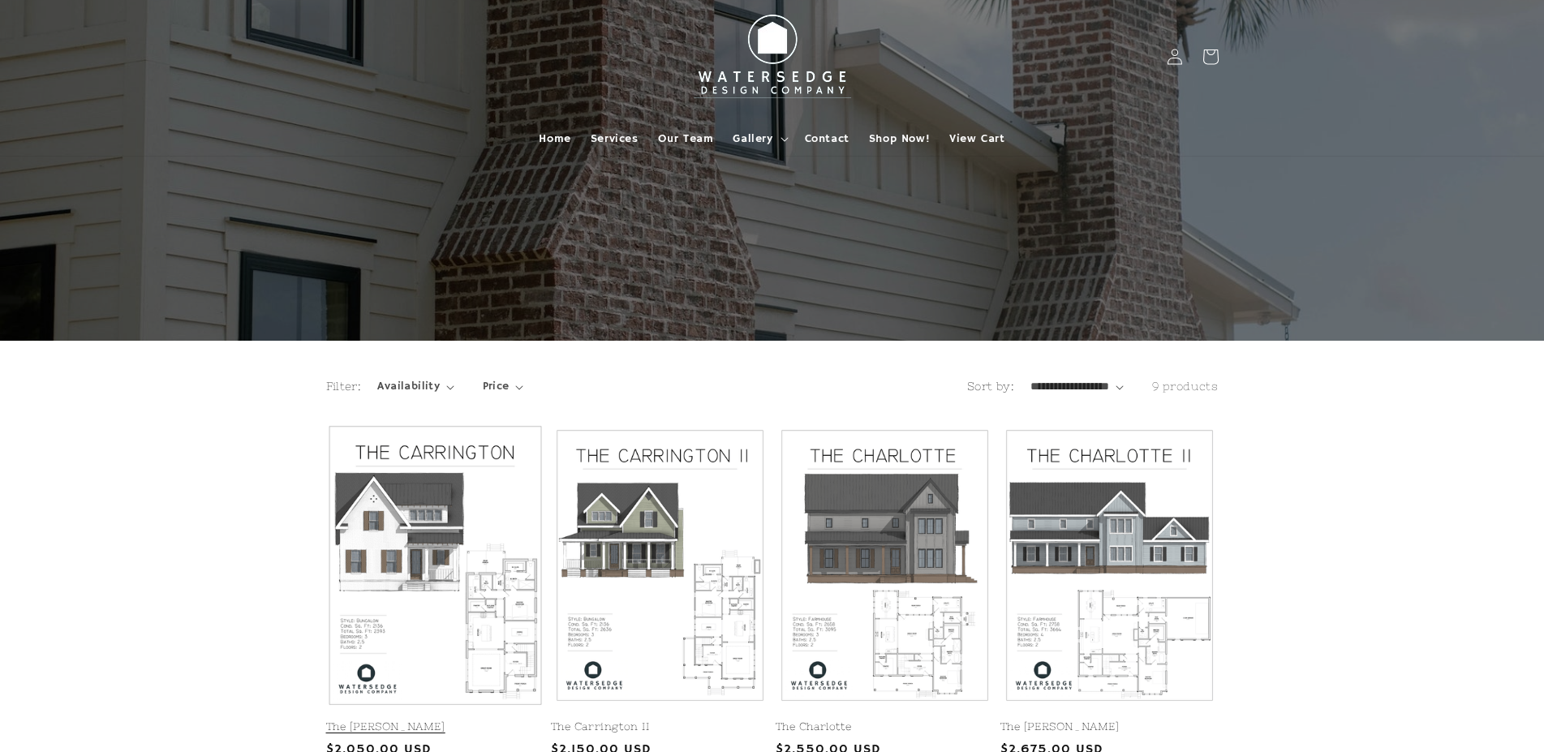
click at [449, 721] on link "The Carrington" at bounding box center [435, 728] width 218 height 14
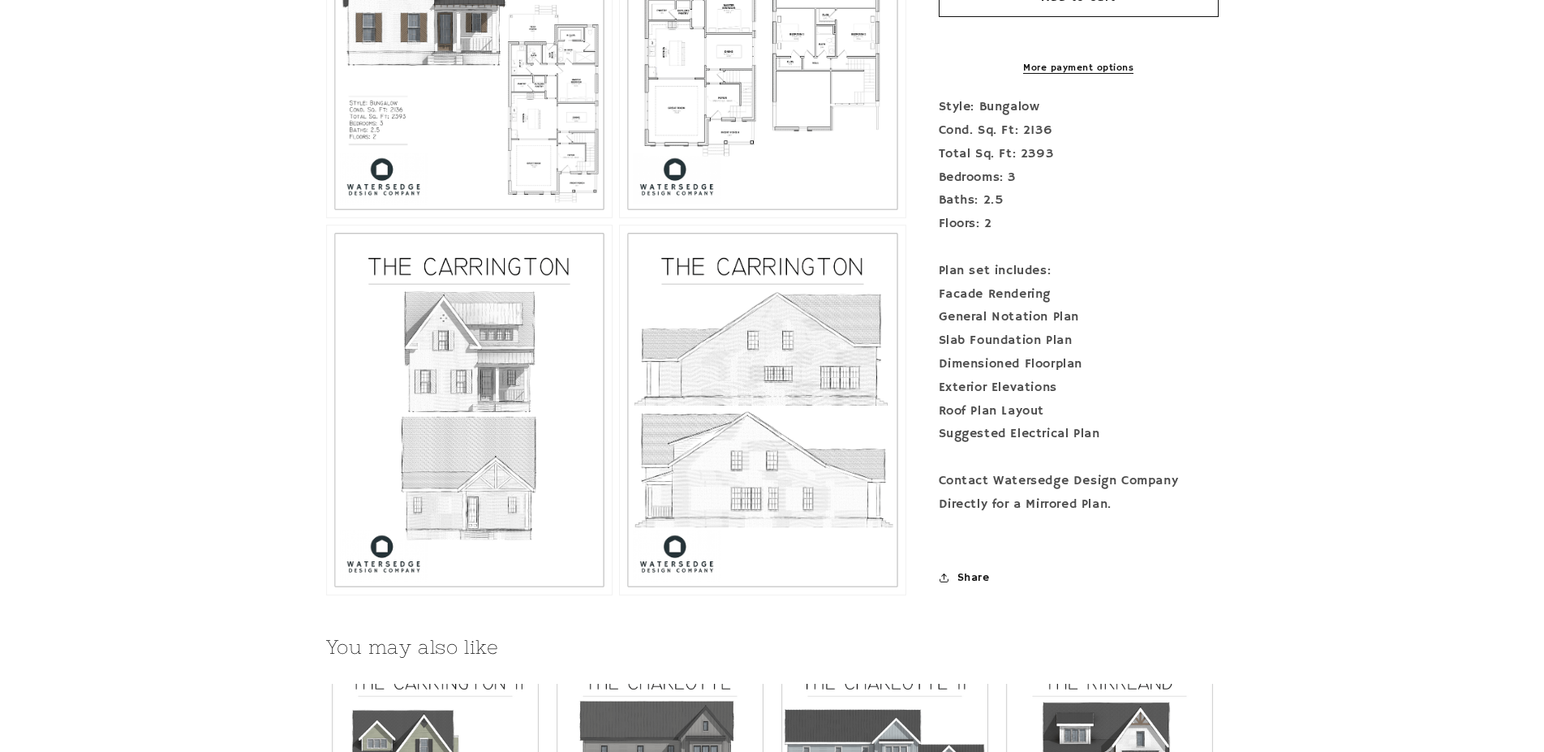
scroll to position [1572, 0]
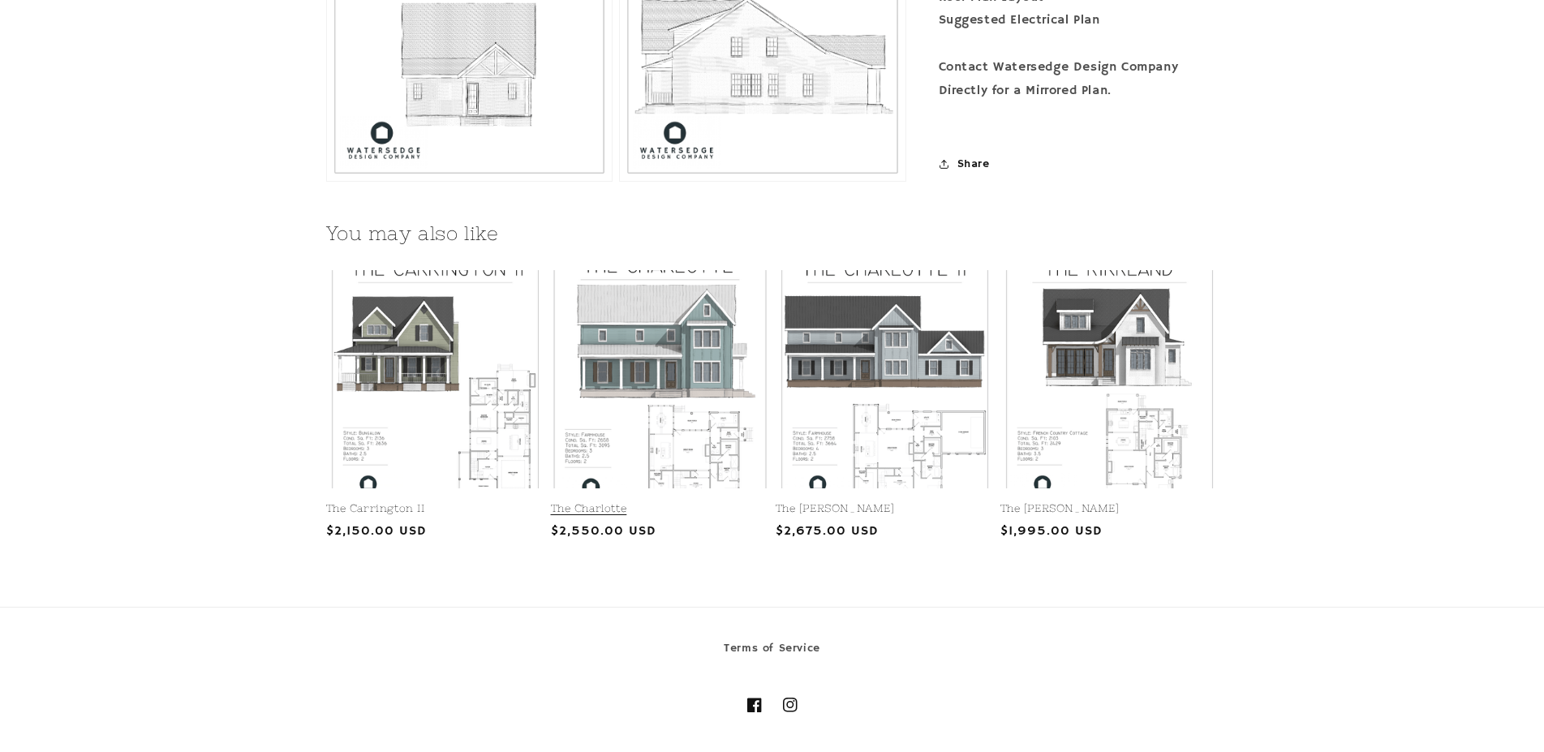
click at [642, 502] on link "The Charlotte" at bounding box center [660, 509] width 218 height 14
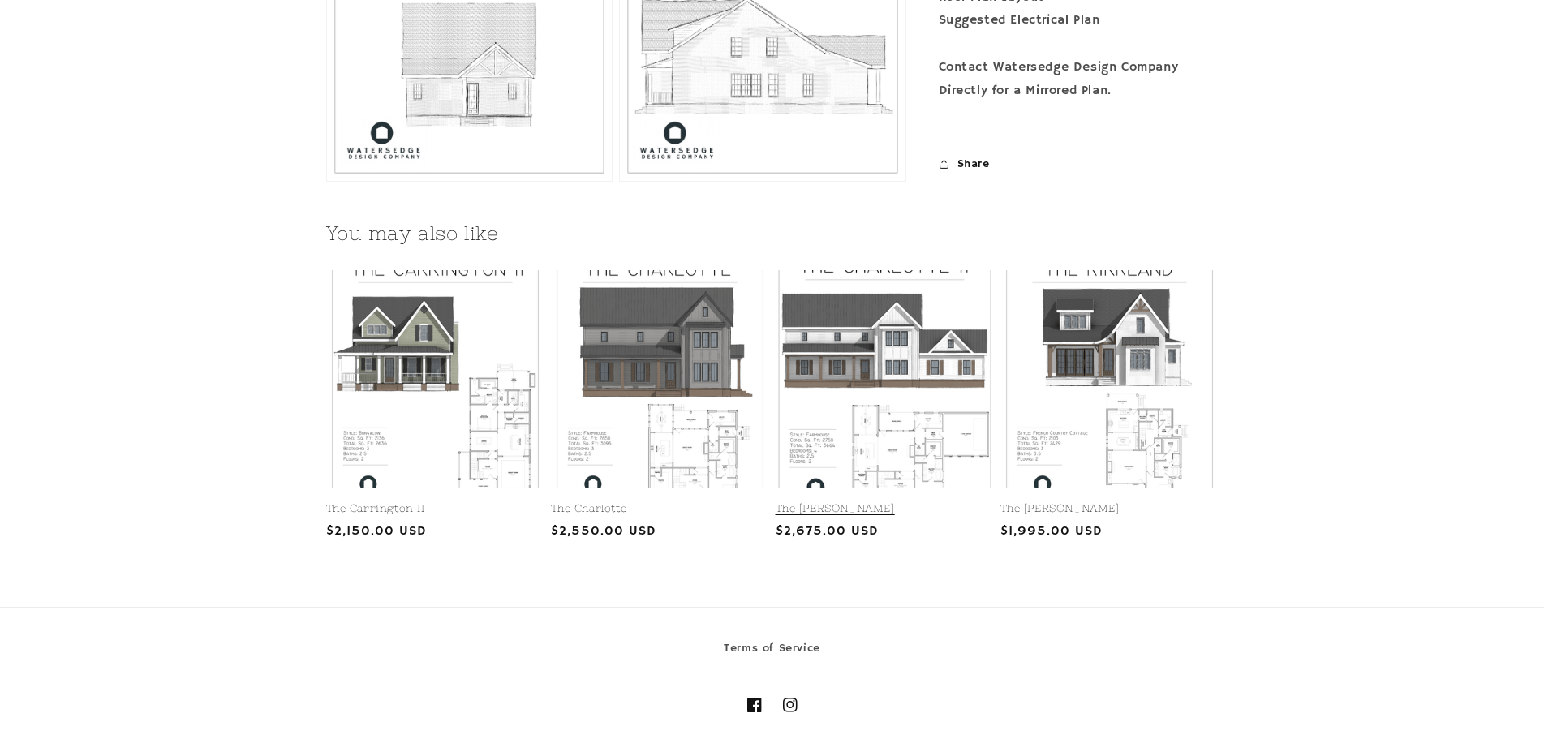
click at [906, 502] on link "The [PERSON_NAME]" at bounding box center [885, 509] width 218 height 14
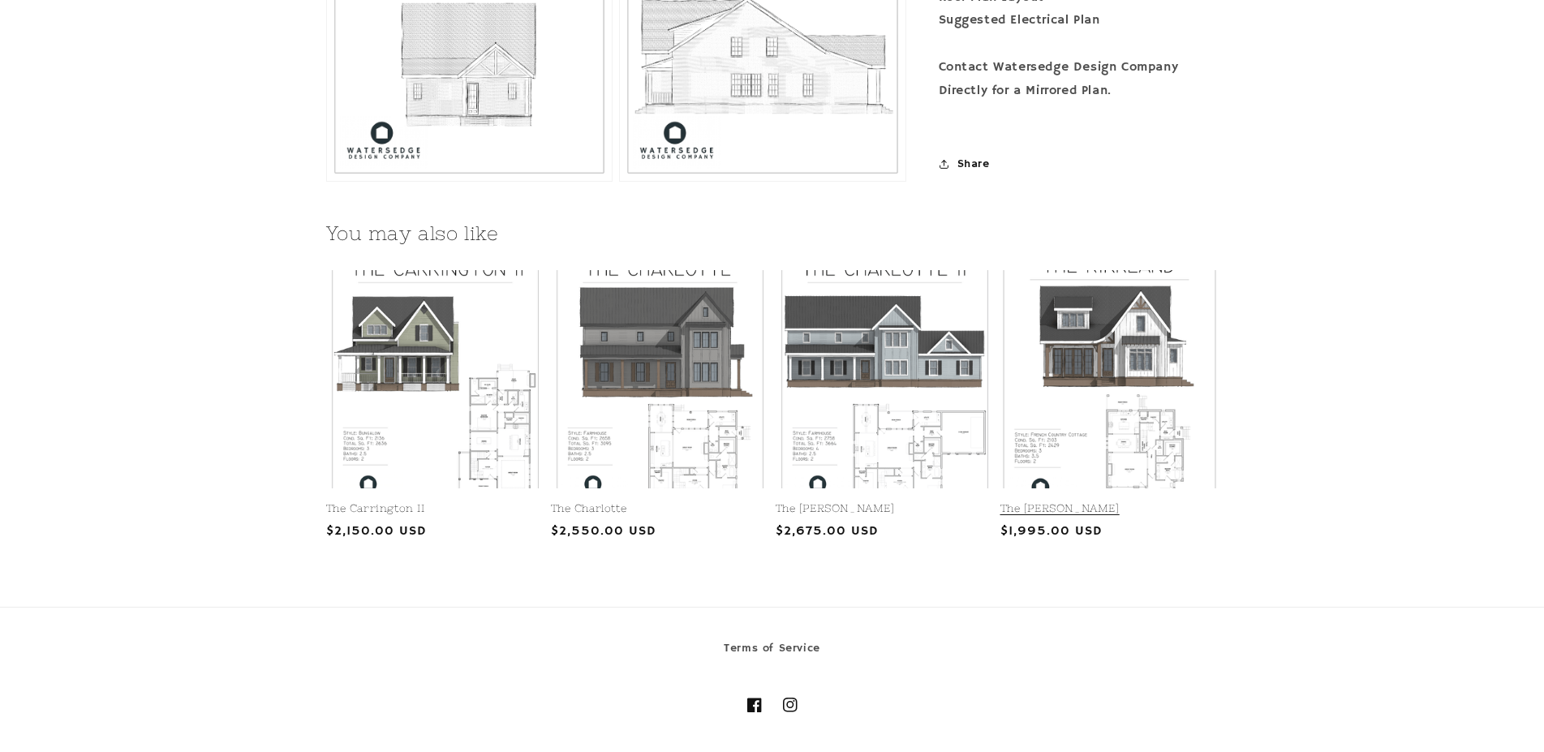
click at [1016, 502] on link "The Kirkland" at bounding box center [1109, 509] width 218 height 14
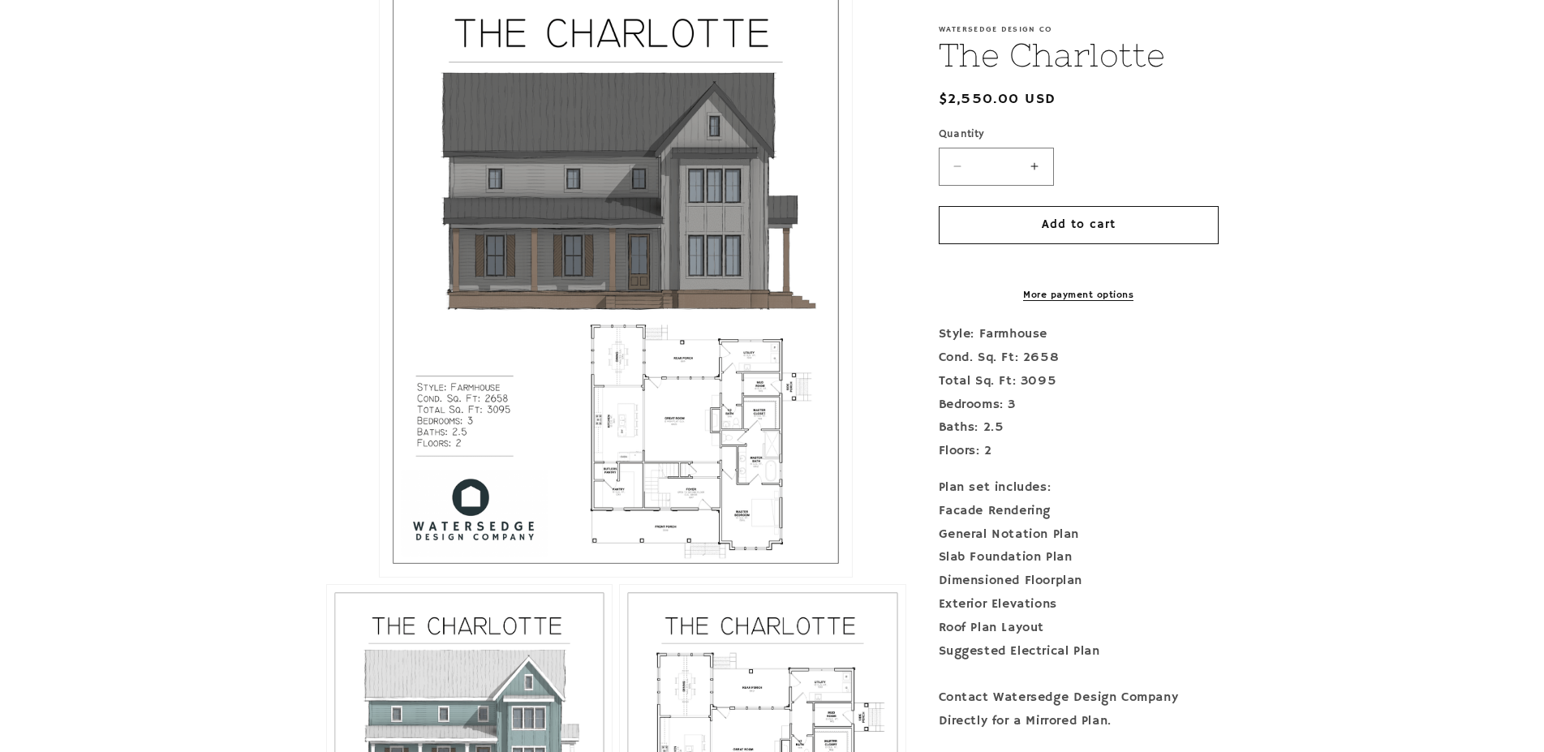
scroll to position [414, 0]
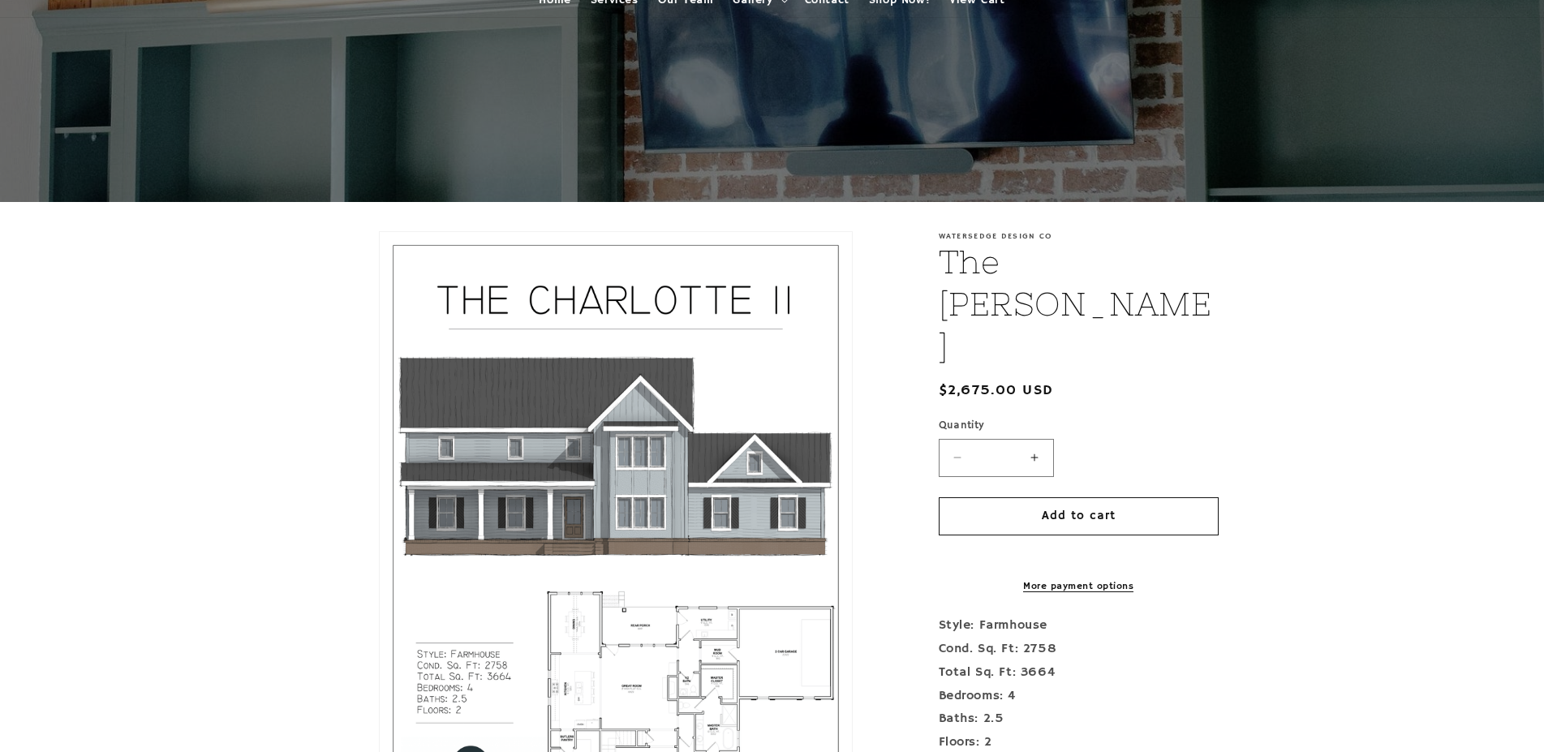
scroll to position [248, 0]
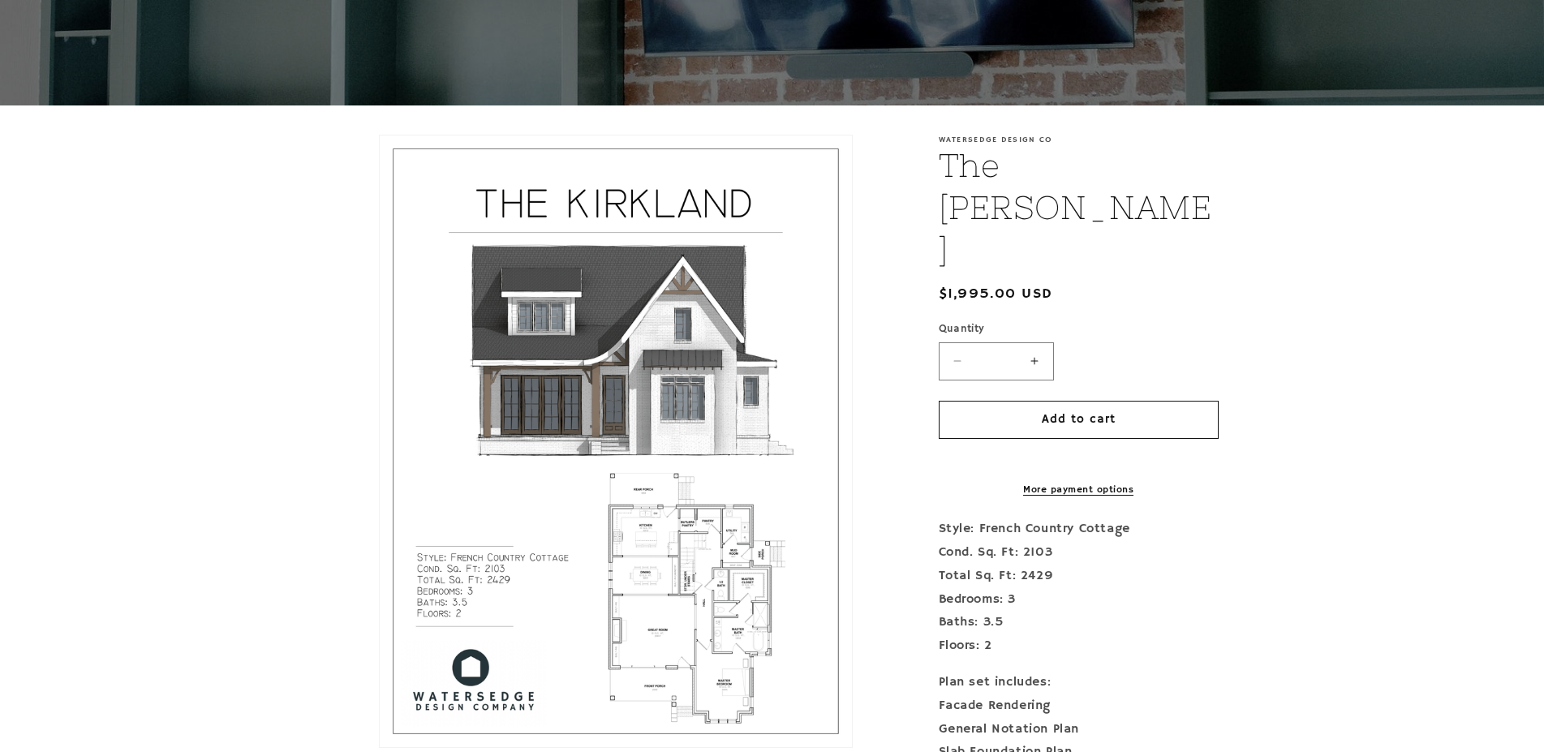
scroll to position [331, 0]
